Goal: Check status: Check status

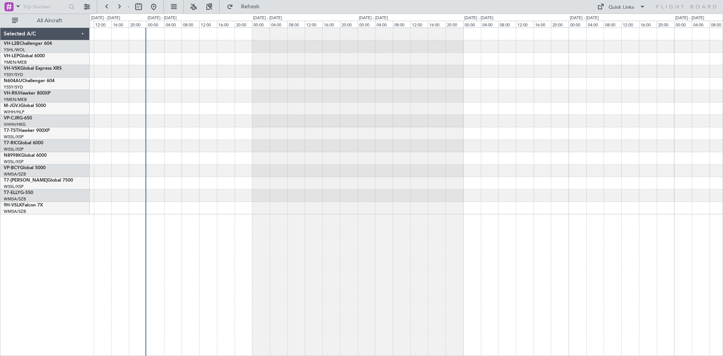
click at [176, 219] on div at bounding box center [407, 192] width 634 height 329
click at [194, 8] on button at bounding box center [188, 7] width 12 height 12
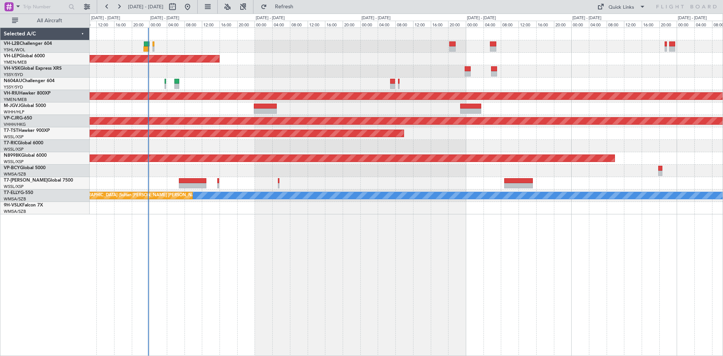
click at [319, 271] on div "Planned Maint Sydney (Kingsford Smith Intl) Unplanned Maint Wichita (Wichita Mi…" at bounding box center [407, 192] width 634 height 329
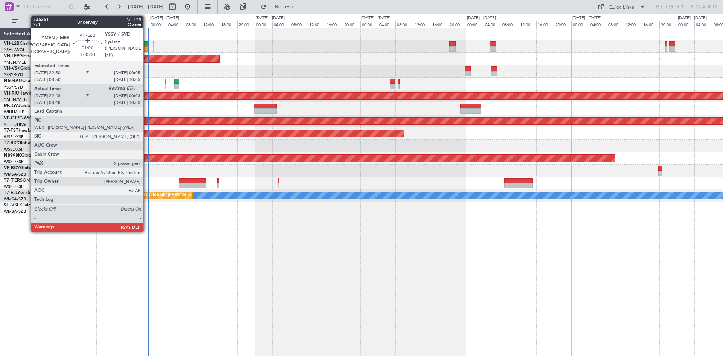
click at [147, 44] on div at bounding box center [147, 43] width 6 height 5
click at [148, 43] on div at bounding box center [147, 43] width 6 height 5
click at [146, 47] on div at bounding box center [147, 48] width 6 height 5
click at [146, 46] on div at bounding box center [147, 43] width 6 height 5
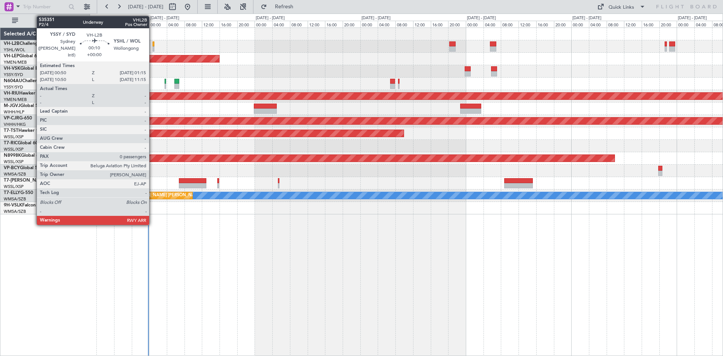
click at [153, 45] on div at bounding box center [154, 43] width 2 height 5
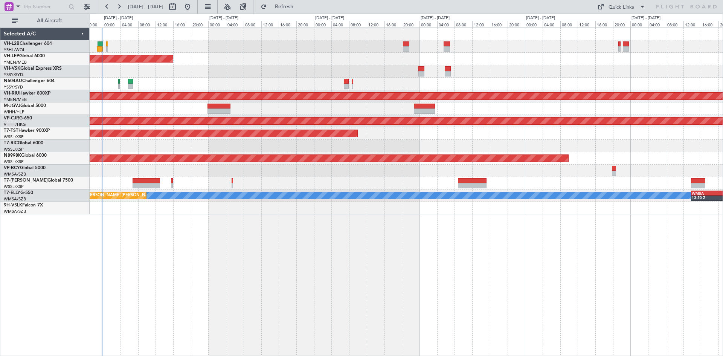
click at [317, 218] on div "Unplanned Maint Wichita (Wichita Mid-continent) Planned Maint Melbourne (Essend…" at bounding box center [407, 192] width 634 height 329
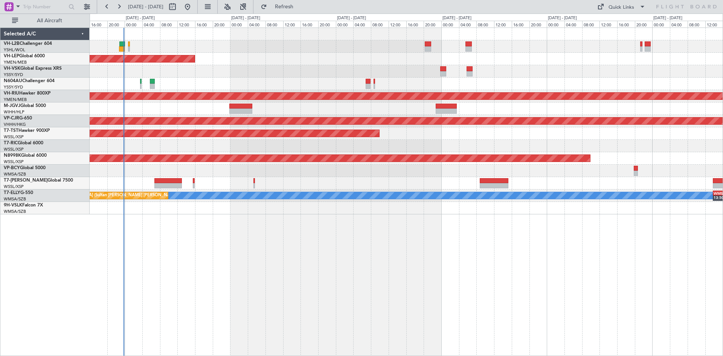
click at [301, 261] on div "Unplanned Maint Wichita (Wichita Mid-continent) Unplanned Maint Sydney (Kingsfo…" at bounding box center [407, 192] width 634 height 329
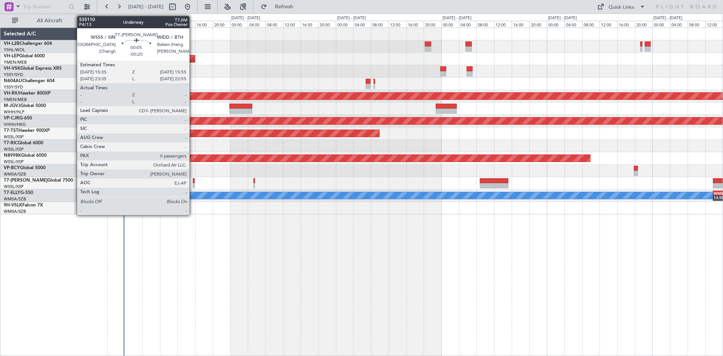
click at [193, 184] on div at bounding box center [194, 185] width 2 height 5
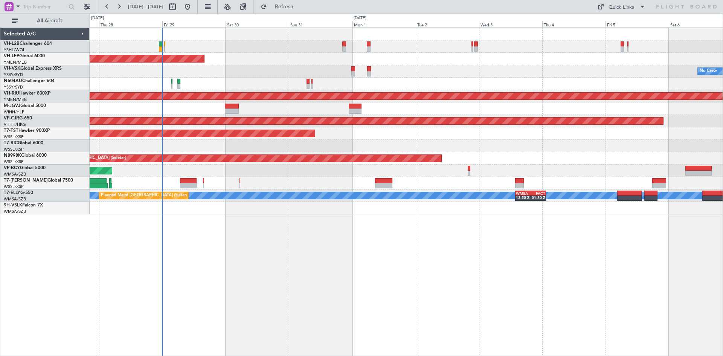
click at [258, 79] on div "Planned Maint Sydney ([PERSON_NAME] Intl) Unplanned Maint Wichita (Wichita Mid-…" at bounding box center [406, 121] width 633 height 186
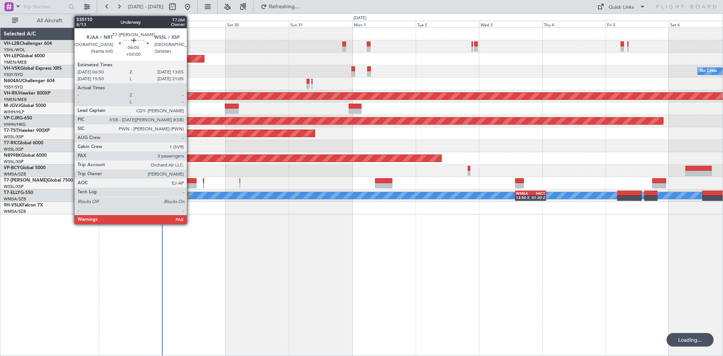
click at [190, 183] on div at bounding box center [188, 185] width 17 height 5
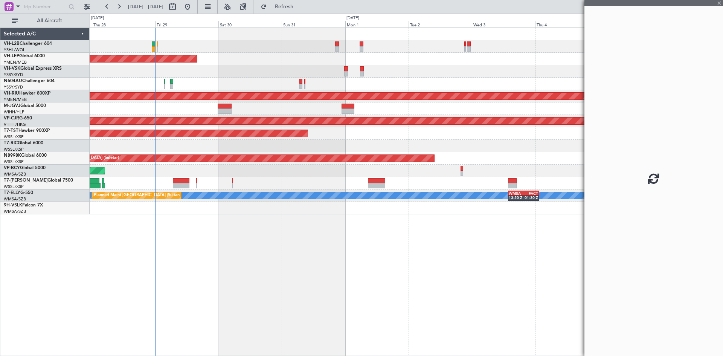
click at [265, 187] on div "- - WSSS 13:50 Z PANC 01:40 Z" at bounding box center [406, 183] width 633 height 12
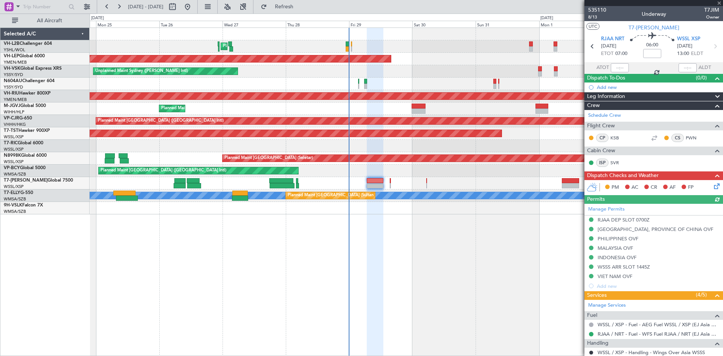
click at [459, 182] on div at bounding box center [406, 183] width 633 height 12
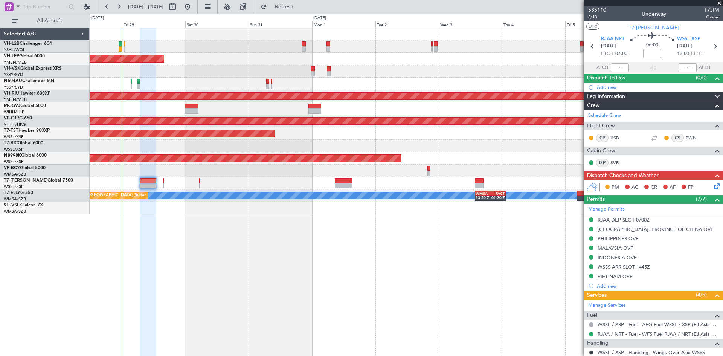
click at [285, 231] on div "Planned Maint Sydney ([PERSON_NAME] Intl) Unplanned Maint Wichita (Wichita Mid-…" at bounding box center [407, 192] width 634 height 329
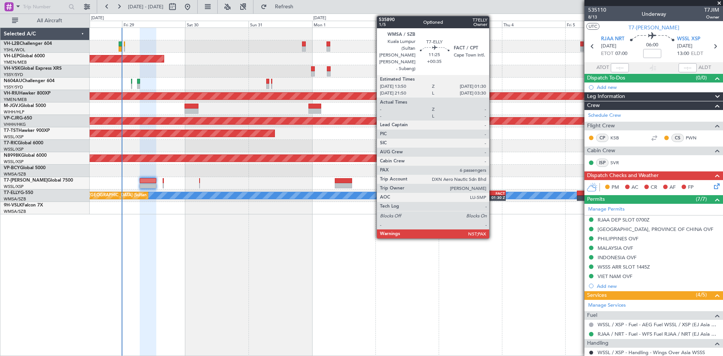
click at [493, 193] on div "FACT" at bounding box center [498, 193] width 15 height 5
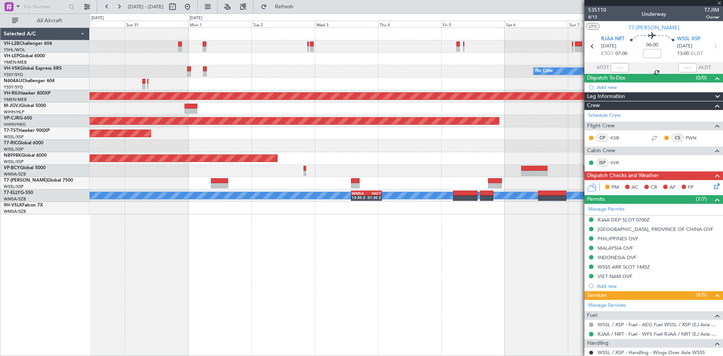
click at [376, 223] on div "Unplanned Maint Wichita (Wichita Mid-continent) No Crew Planned Maint [GEOGRAPH…" at bounding box center [407, 192] width 634 height 329
type input "+00:35"
type input "6"
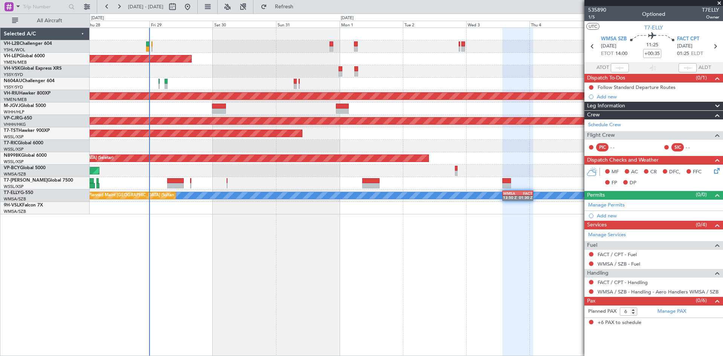
click at [271, 229] on div "Planned Maint Sydney ([PERSON_NAME] Intl) Unplanned Maint Wichita (Wichita Mid-…" at bounding box center [407, 192] width 634 height 329
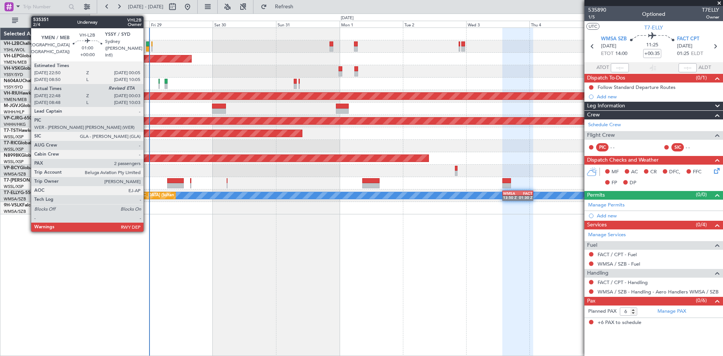
click at [147, 49] on div at bounding box center [147, 48] width 3 height 5
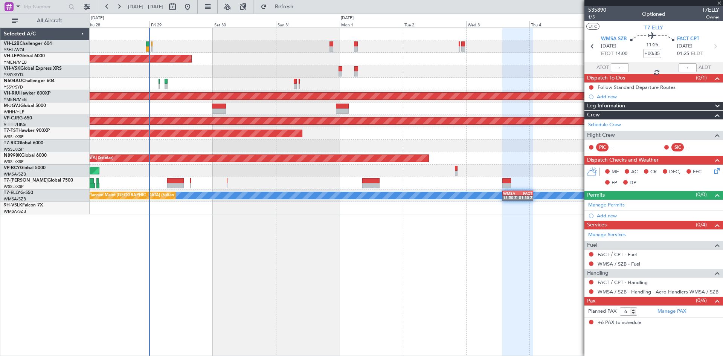
type input "22:58"
type input "2"
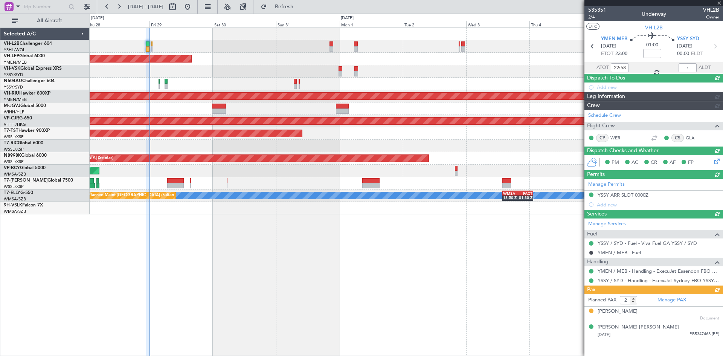
type input "23:53"
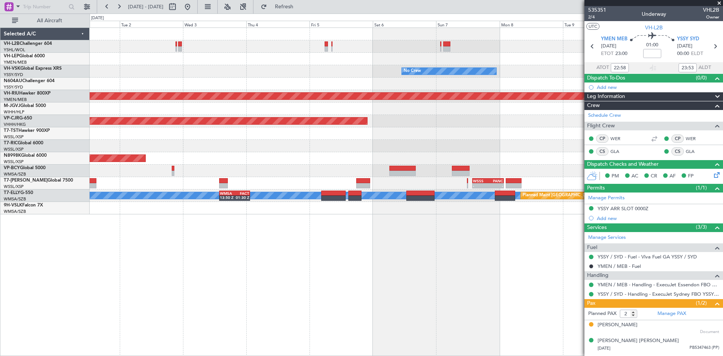
click at [263, 283] on div "No Crew Planned Maint [GEOGRAPHIC_DATA] ([GEOGRAPHIC_DATA]) Planned Maint [GEOG…" at bounding box center [407, 192] width 634 height 329
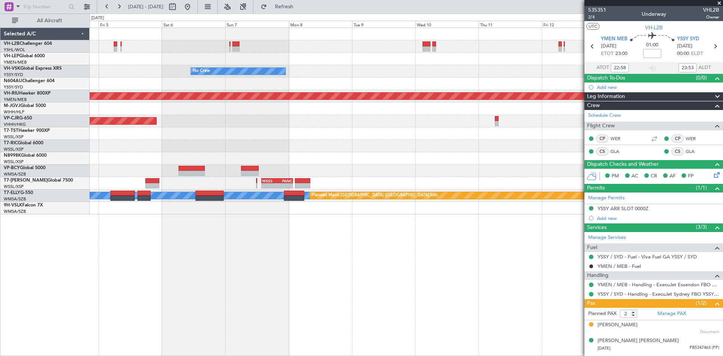
click at [263, 295] on div "No Crew Planned Maint [GEOGRAPHIC_DATA] ([GEOGRAPHIC_DATA]) Planned Maint [GEOG…" at bounding box center [407, 192] width 634 height 329
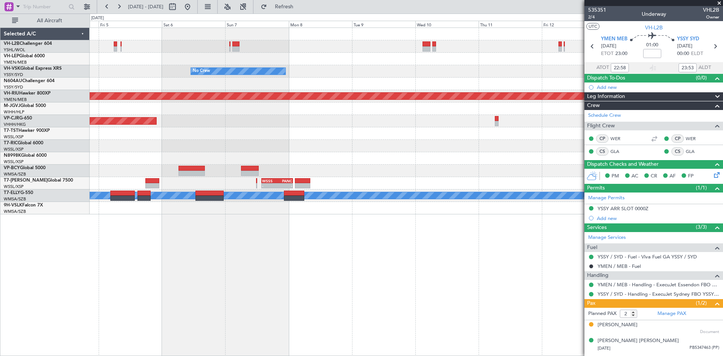
click at [248, 83] on div at bounding box center [406, 84] width 633 height 12
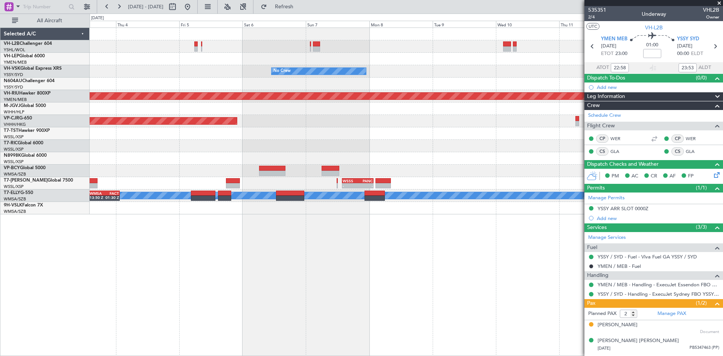
click at [410, 87] on div at bounding box center [406, 84] width 633 height 12
click at [477, 149] on div at bounding box center [406, 146] width 633 height 12
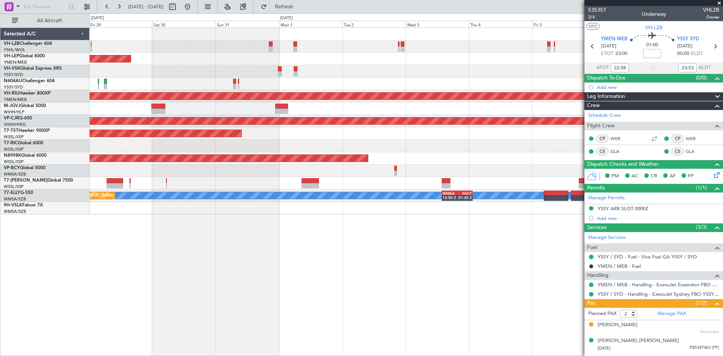
click at [536, 271] on div "Planned Maint Sydney ([PERSON_NAME] Intl) Unplanned Maint Wichita (Wichita Mid-…" at bounding box center [407, 192] width 634 height 329
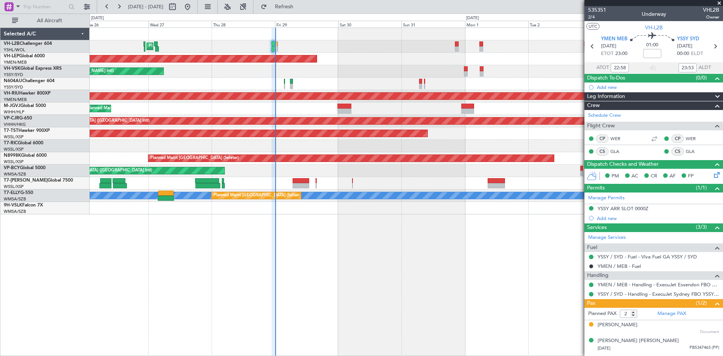
click at [428, 275] on div "Planned Maint Sydney ([PERSON_NAME] Intl) Unplanned Maint Wichita (Wichita Mid-…" at bounding box center [407, 192] width 634 height 329
